Goal: Information Seeking & Learning: Find specific fact

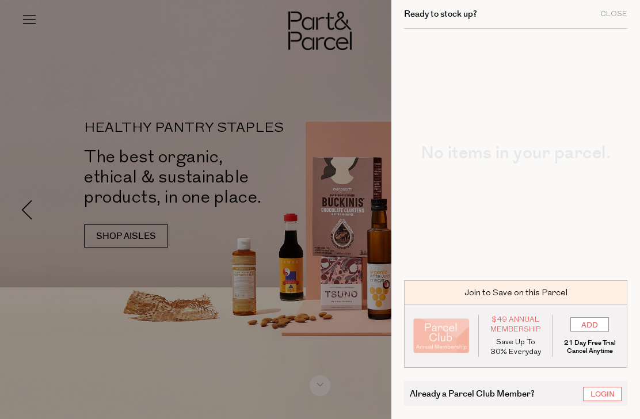
click at [332, 146] on div at bounding box center [320, 209] width 640 height 419
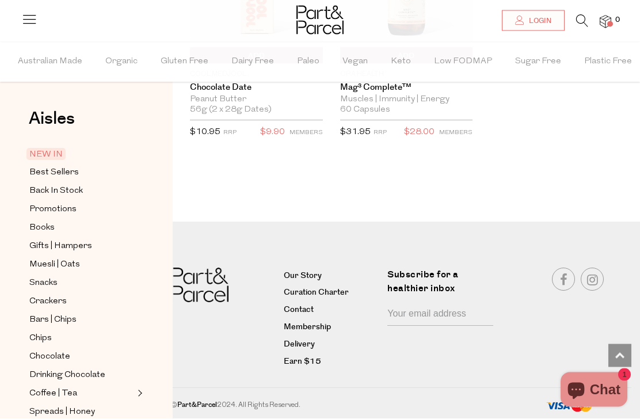
scroll to position [2169, 0]
click at [292, 352] on link "Delivery" at bounding box center [331, 345] width 95 height 14
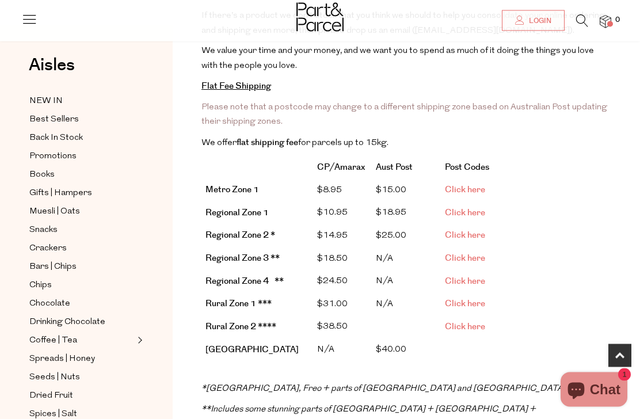
scroll to position [233, 0]
click at [473, 275] on span "Click here" at bounding box center [465, 281] width 40 height 12
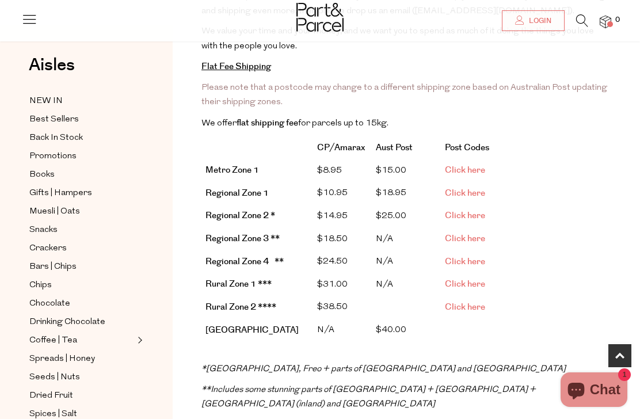
click at [464, 232] on span "Click here" at bounding box center [465, 238] width 40 height 12
click at [465, 209] on span "Click here" at bounding box center [465, 215] width 40 height 12
click at [457, 187] on span "Click here" at bounding box center [465, 193] width 40 height 12
click at [460, 255] on span "Click here" at bounding box center [465, 261] width 40 height 12
click at [465, 187] on span "Click here" at bounding box center [465, 193] width 40 height 12
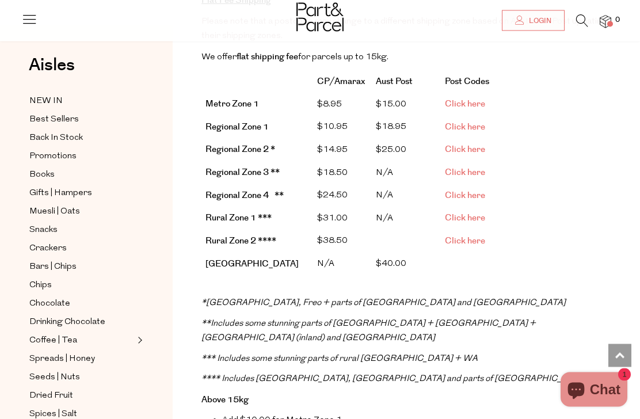
scroll to position [279, 0]
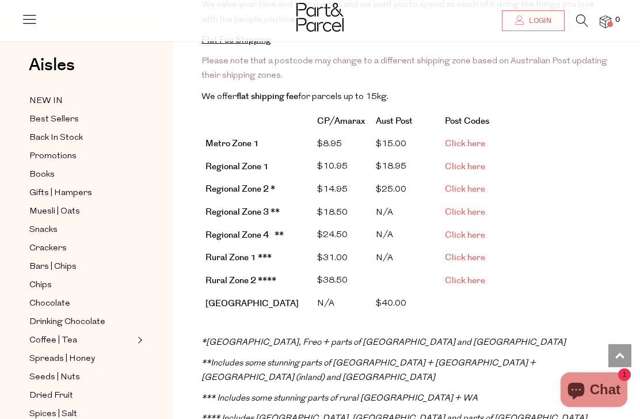
click at [471, 183] on span "Click here" at bounding box center [465, 189] width 40 height 12
click at [467, 251] on span "Click here" at bounding box center [465, 257] width 40 height 12
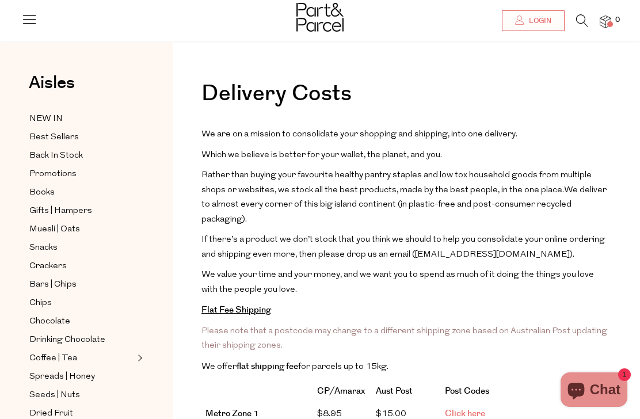
scroll to position [0, 0]
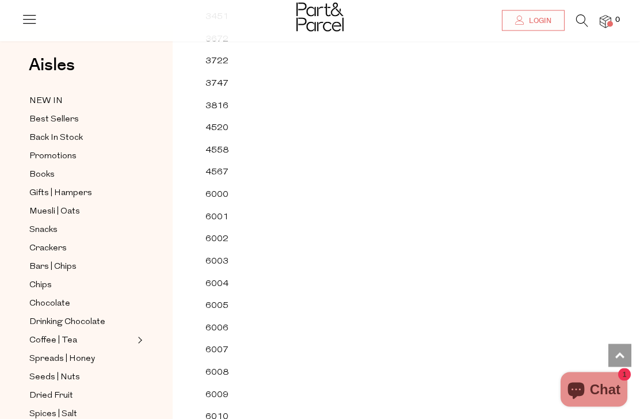
scroll to position [392, 0]
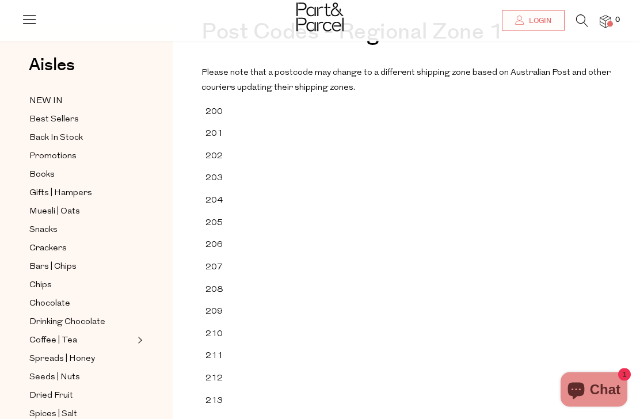
scroll to position [28, 0]
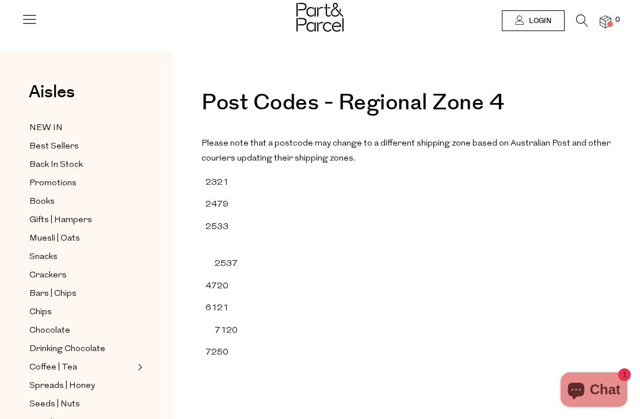
click at [583, 16] on icon at bounding box center [582, 20] width 12 height 13
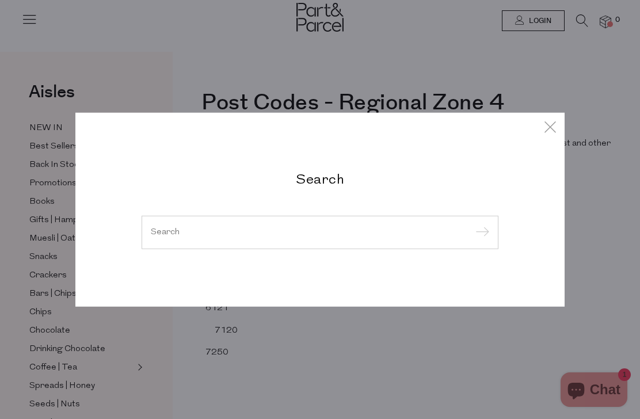
click at [177, 236] on input "search" at bounding box center [320, 232] width 338 height 9
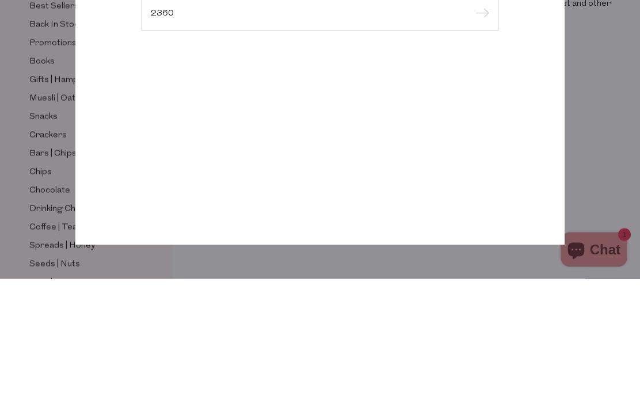
type input "2360"
click at [480, 146] on input "submit" at bounding box center [480, 154] width 17 height 17
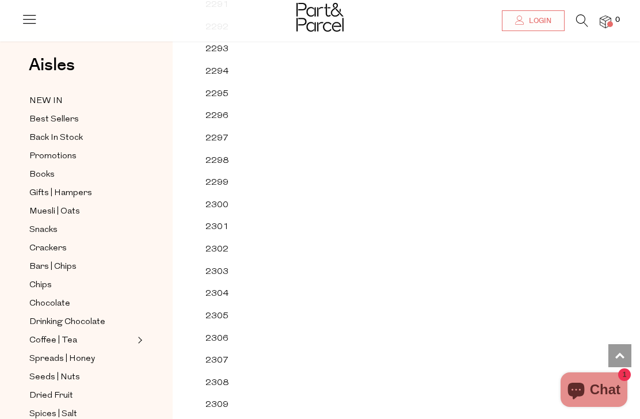
scroll to position [3038, 0]
